Goal: Information Seeking & Learning: Learn about a topic

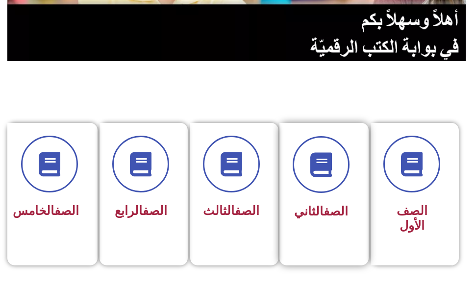
scroll to position [196, 0]
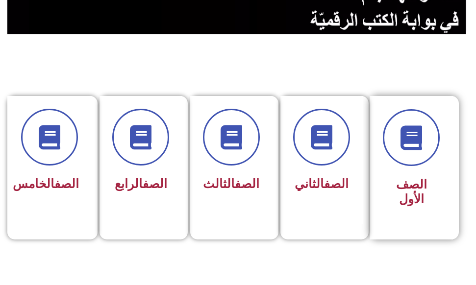
click at [389, 155] on span at bounding box center [411, 137] width 57 height 57
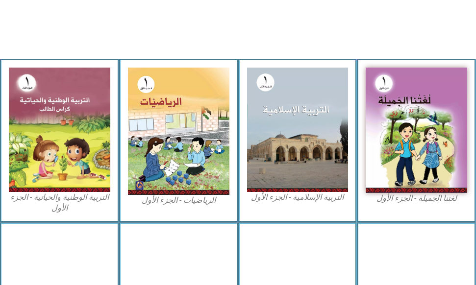
scroll to position [294, 0]
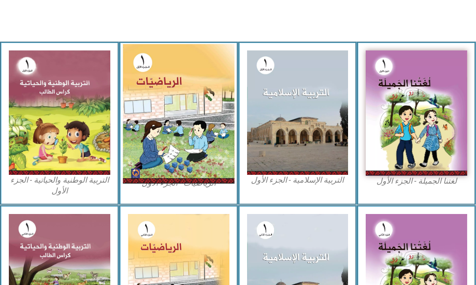
click at [186, 96] on img at bounding box center [178, 114] width 111 height 140
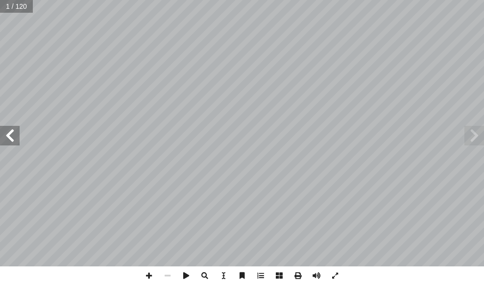
click at [11, 137] on span at bounding box center [10, 136] width 20 height 20
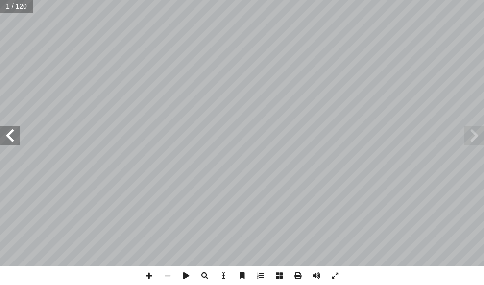
click at [11, 137] on span at bounding box center [10, 136] width 20 height 20
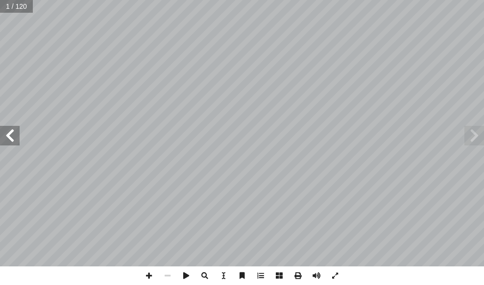
click at [11, 137] on span at bounding box center [10, 136] width 20 height 20
drag, startPoint x: 11, startPoint y: 137, endPoint x: 0, endPoint y: 138, distance: 10.3
click at [5, 138] on span at bounding box center [10, 136] width 20 height 20
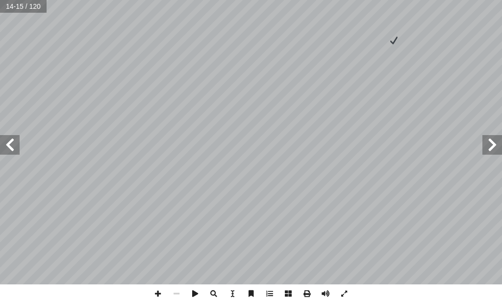
click at [5, 151] on span at bounding box center [10, 145] width 20 height 20
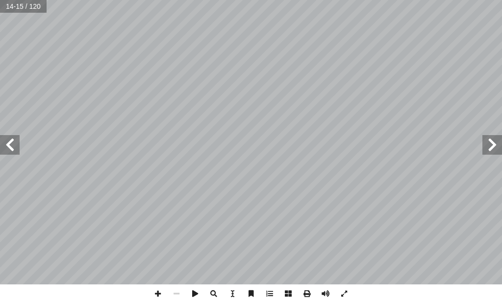
click at [5, 151] on span at bounding box center [10, 145] width 20 height 20
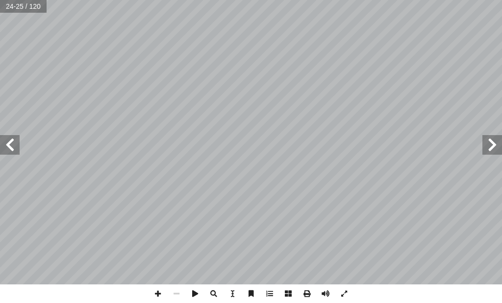
click at [11, 149] on span at bounding box center [10, 145] width 20 height 20
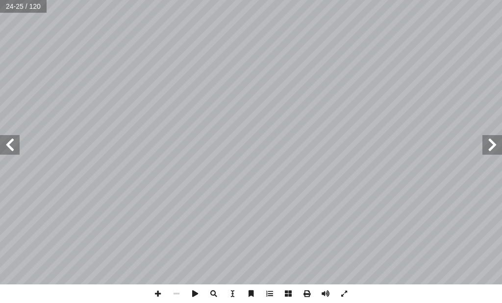
click at [11, 149] on span at bounding box center [10, 145] width 20 height 20
click at [156, 285] on span at bounding box center [158, 294] width 19 height 19
click at [119, 285] on div "2 ٨ : ِ العدد ِ ر ْ د َ ق ِ ب ِ كال ْ ش أ ال� َ م ْ س َ ر ُ ل ِ م ْ ك أ ا : ُّ …" at bounding box center [251, 151] width 502 height 303
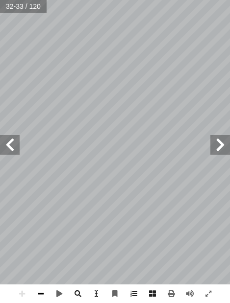
click at [39, 285] on span at bounding box center [40, 294] width 19 height 19
